Goal: Obtain resource: Download file/media

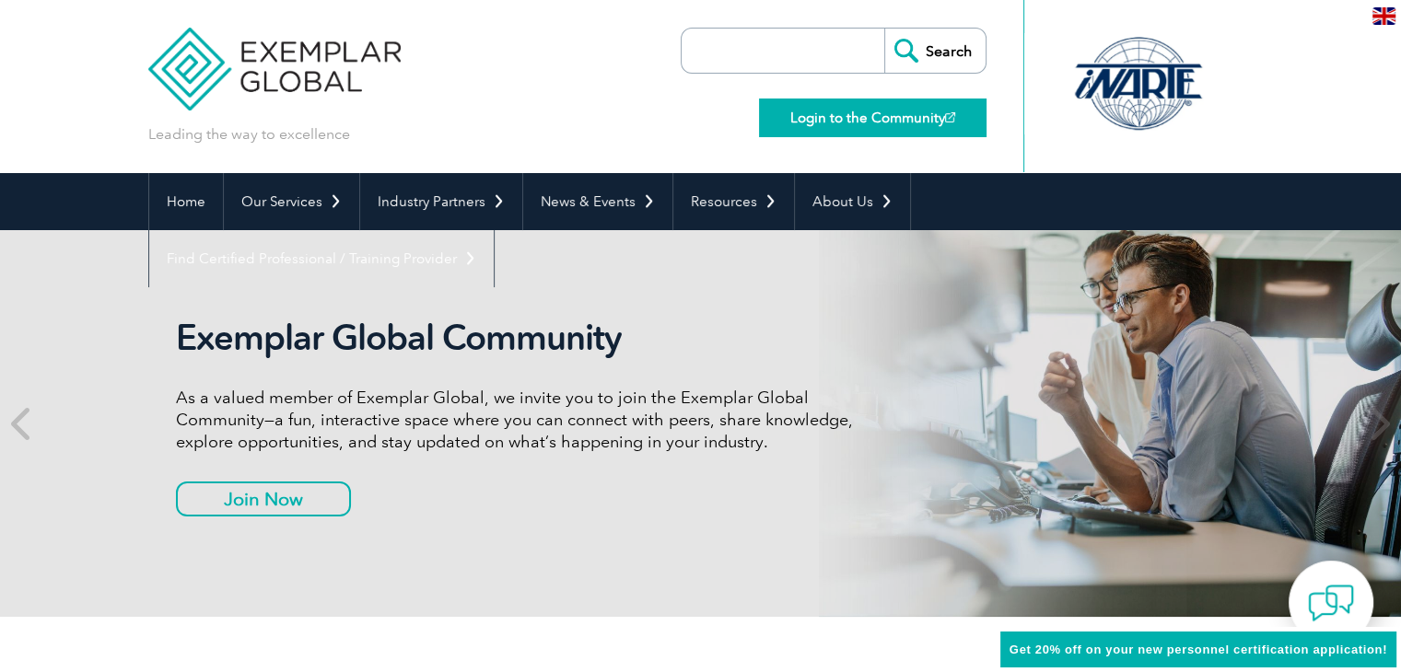
click at [806, 123] on link "Login to the Community" at bounding box center [873, 118] width 228 height 39
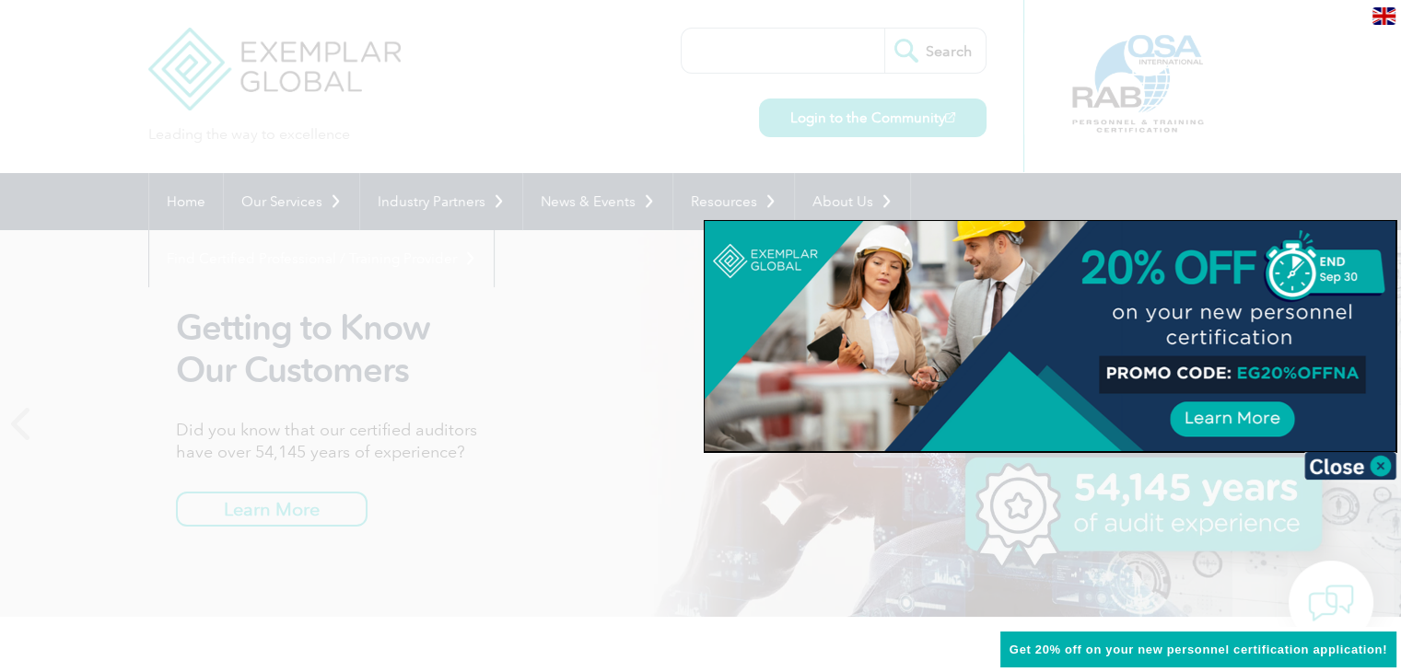
click at [674, 88] on div at bounding box center [700, 336] width 1401 height 672
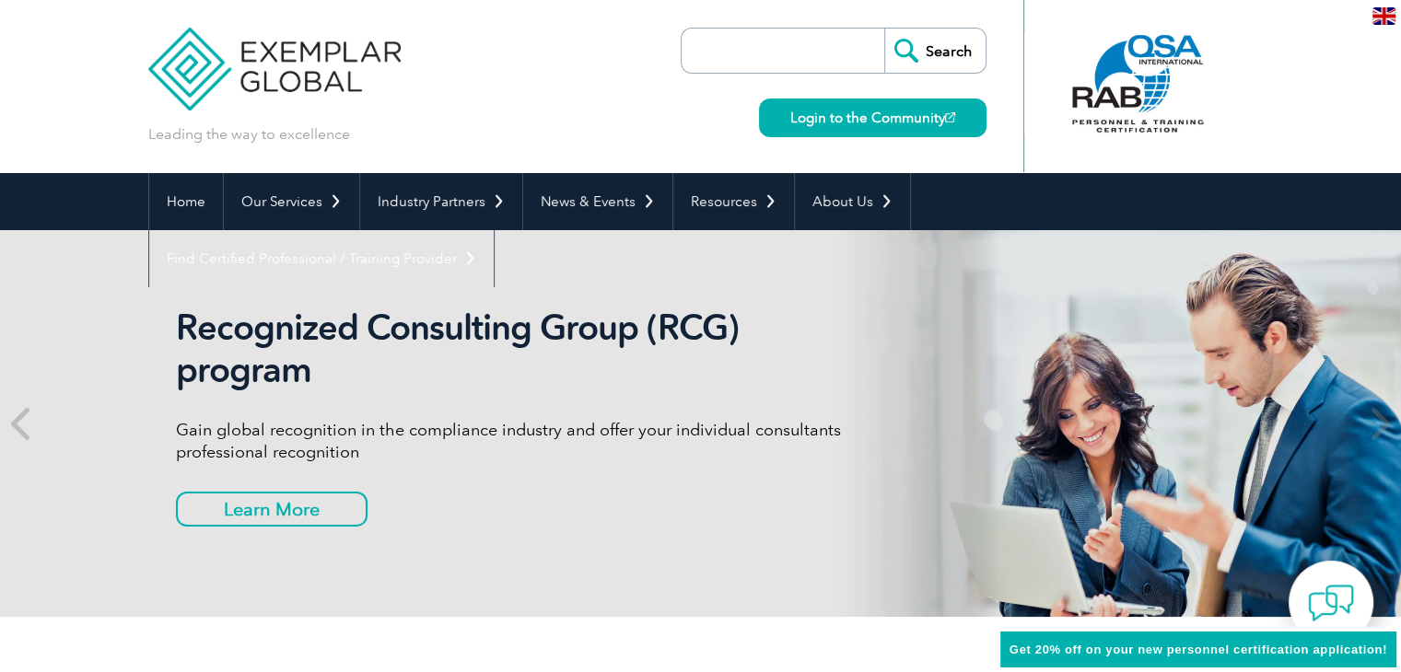
click at [759, 63] on input "search" at bounding box center [787, 51] width 193 height 44
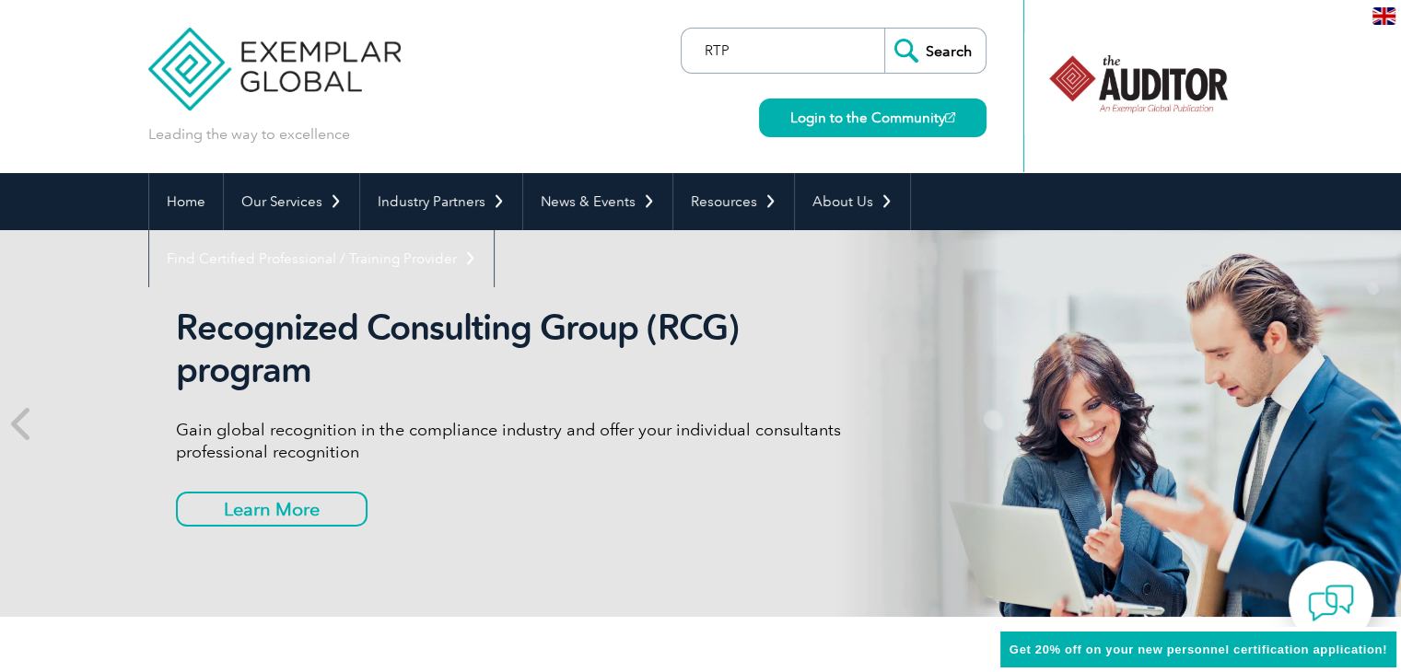
type input "RTP"
click at [884, 29] on input "Search" at bounding box center [934, 51] width 101 height 44
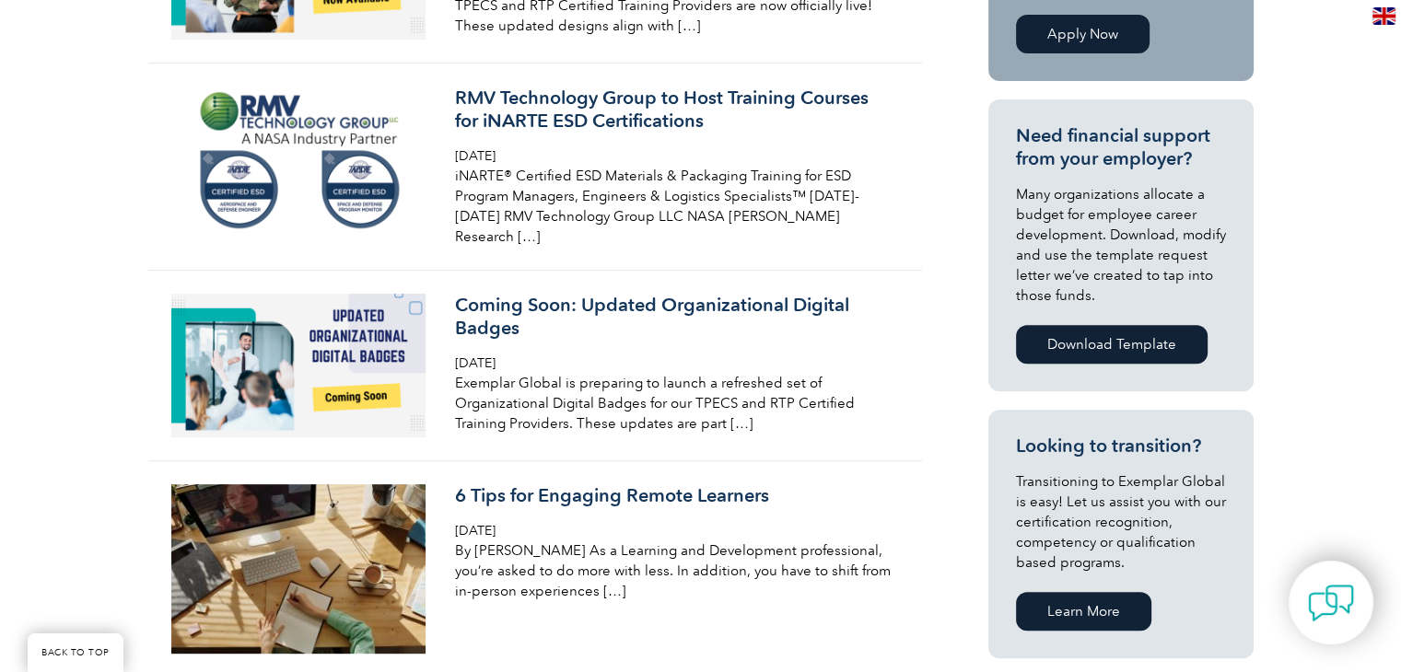
scroll to position [622, 0]
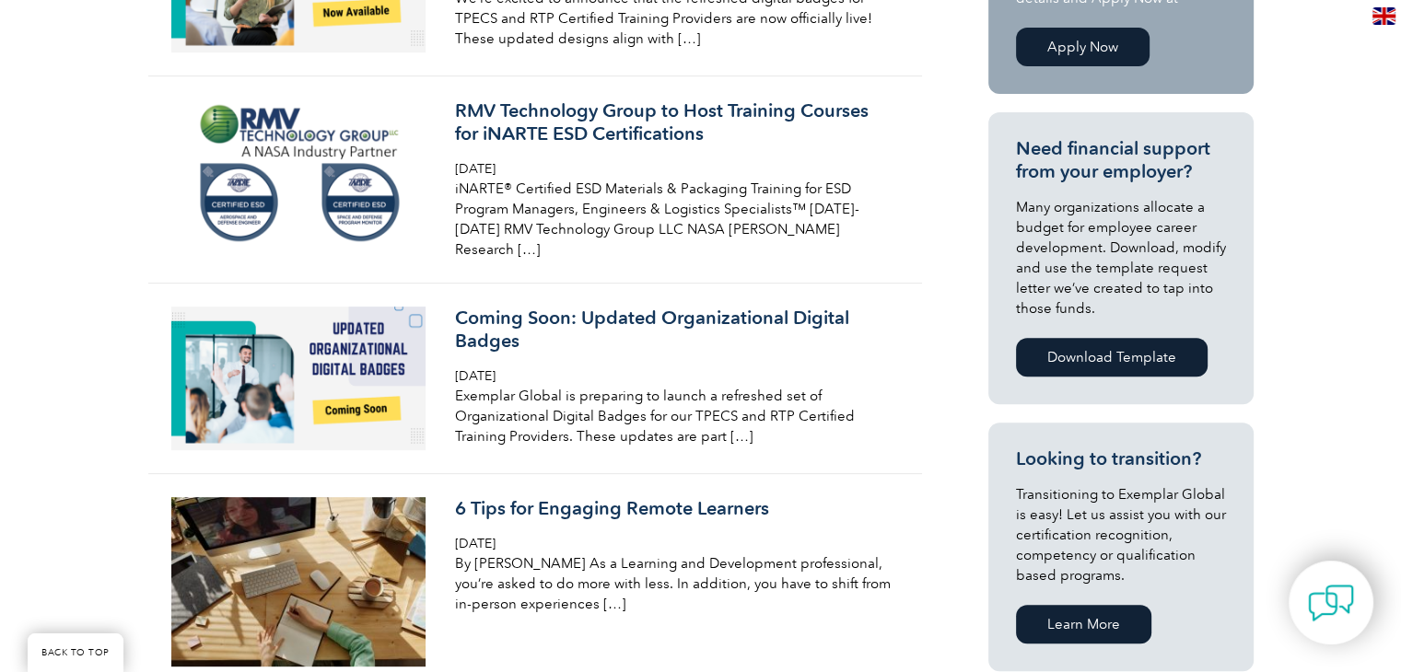
click at [1064, 345] on link "Download Template" at bounding box center [1112, 357] width 192 height 39
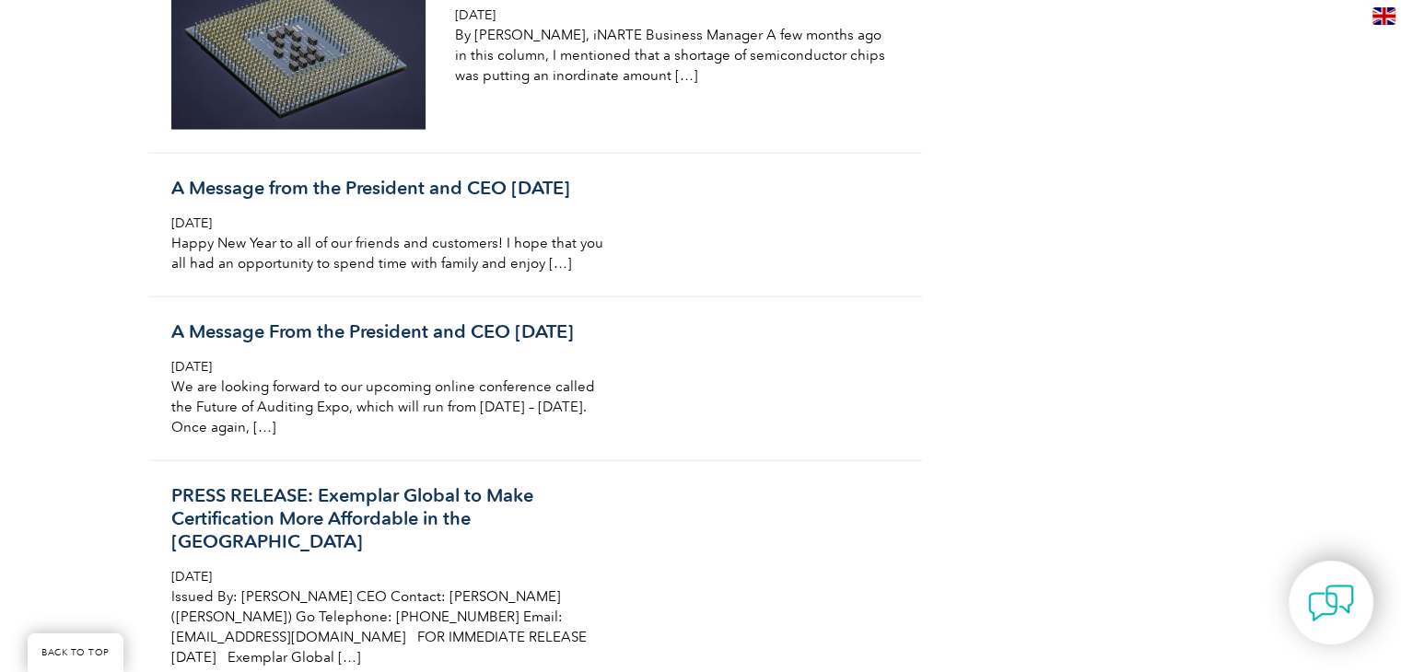
scroll to position [0, 0]
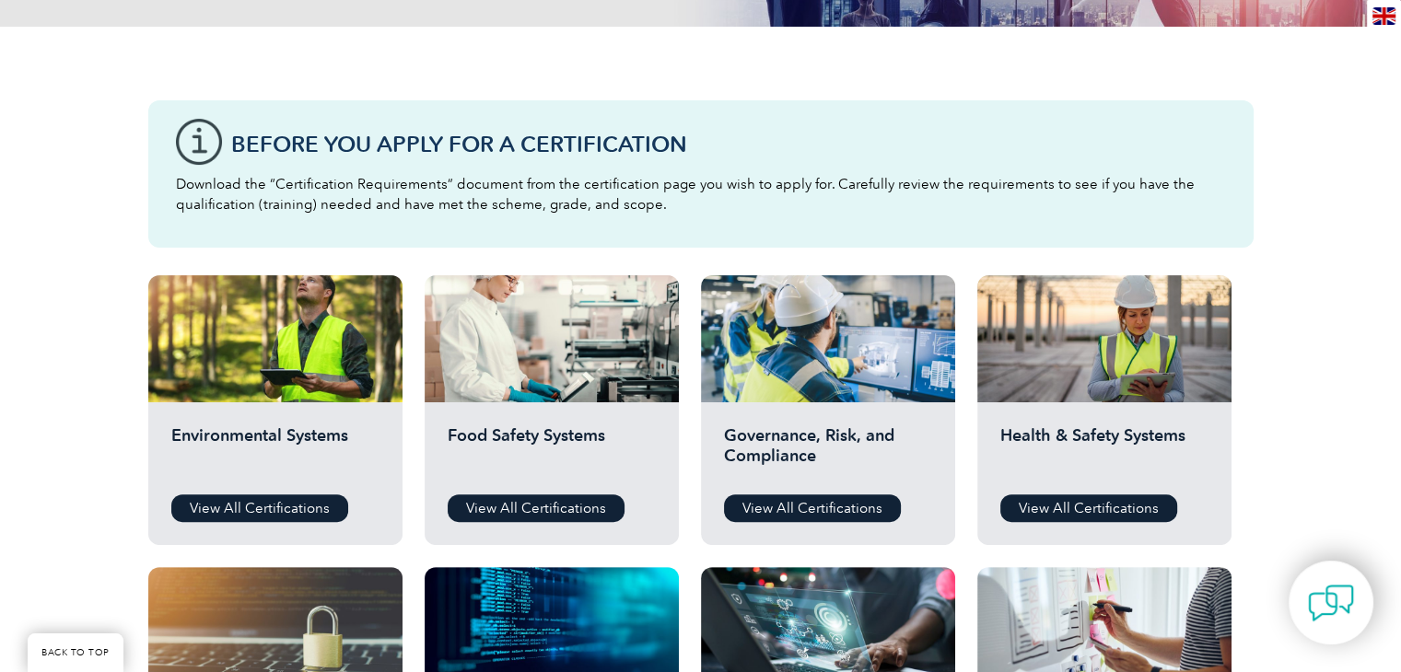
scroll to position [426, 0]
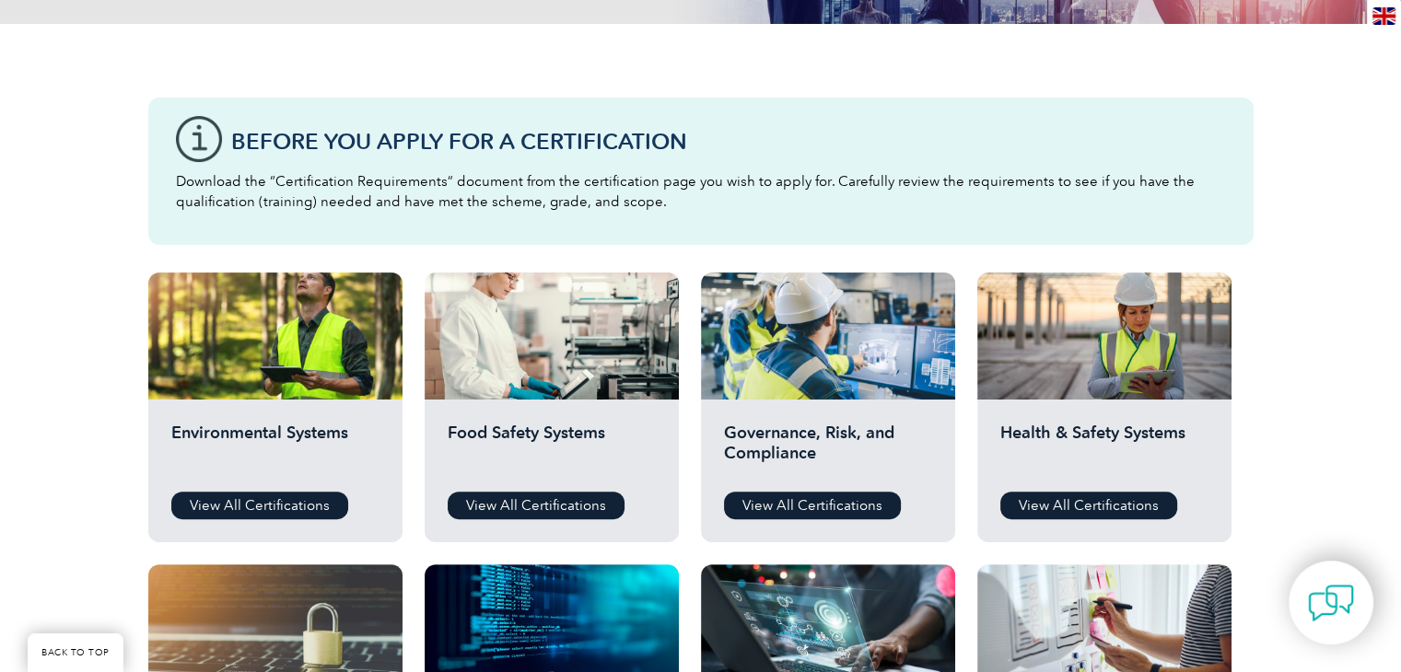
drag, startPoint x: 1410, startPoint y: 114, endPoint x: 1414, endPoint y: 216, distance: 102.3
click at [260, 502] on link "View All Certifications" at bounding box center [259, 506] width 177 height 28
